Goal: Information Seeking & Learning: Find specific fact

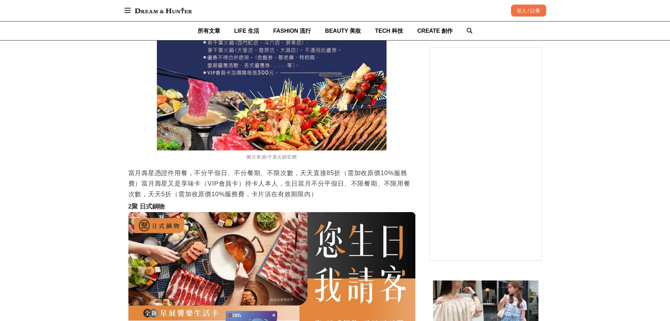
scroll to position [880, 0]
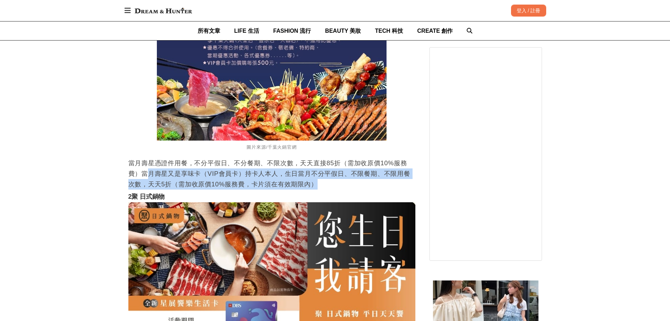
drag, startPoint x: 147, startPoint y: 180, endPoint x: 346, endPoint y: 192, distance: 198.8
click at [346, 189] on p "當月壽星憑證件用餐，不分平假日、不分餐期、不限次數，天天直接85折（需加收原價10%服務費）當月壽星又是享味卡（VIP會員卡）持卡人本人，生日當月不分平假日、…" at bounding box center [271, 174] width 287 height 32
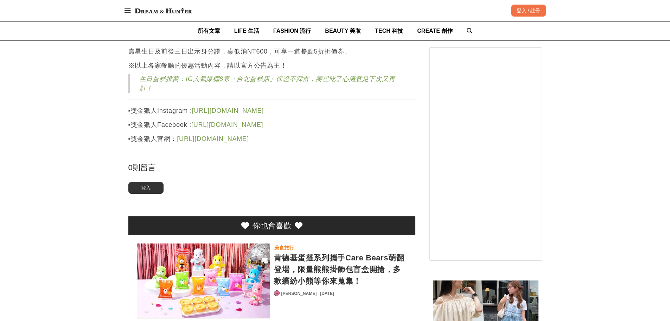
scroll to position [5103, 0]
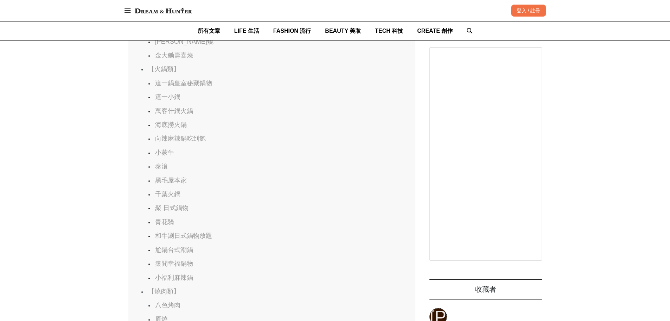
scroll to position [0, 287]
click at [169, 114] on link "萬客什鍋火鍋" at bounding box center [174, 110] width 38 height 7
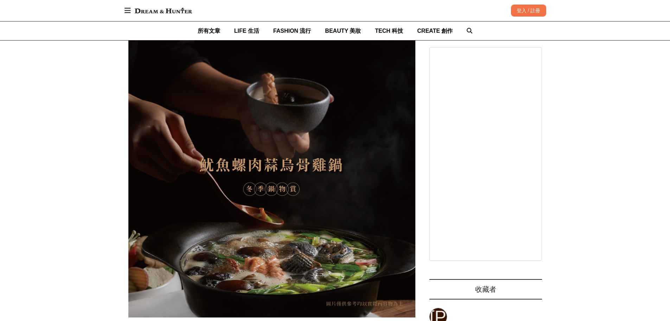
scroll to position [0, 0]
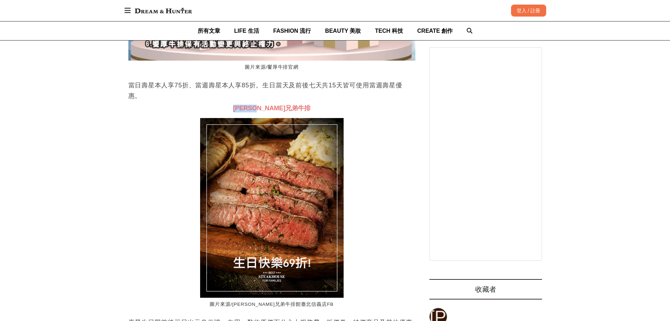
drag, startPoint x: 250, startPoint y: 136, endPoint x: 295, endPoint y: 131, distance: 45.4
click at [295, 112] on h3 "[PERSON_NAME]兄弟牛排" at bounding box center [271, 109] width 287 height 8
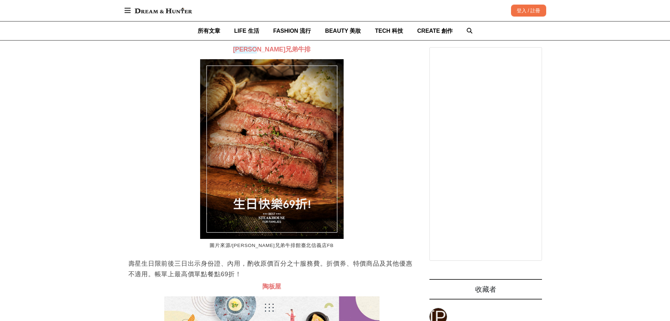
scroll to position [0, 861]
